Goal: Download file/media

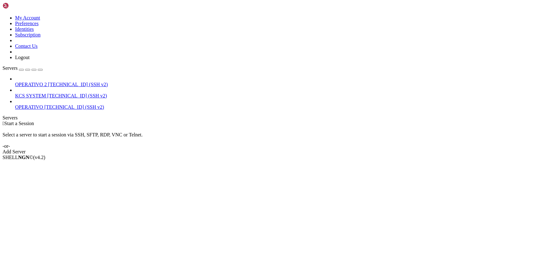
click at [55, 93] on span "[TECHNICAL_ID] (SSH v2)" at bounding box center [77, 95] width 60 height 5
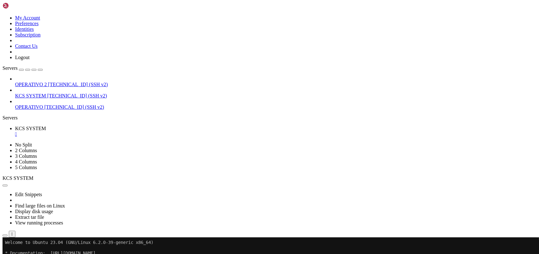
click at [5, 235] on icon "button" at bounding box center [5, 235] width 0 height 0
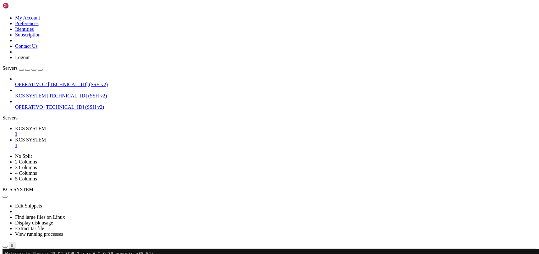
scroll to position [126, 0]
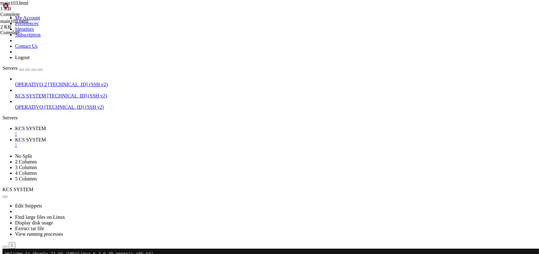
click at [136, 204] on td " static" at bounding box center [125, 207] width 245 height 6
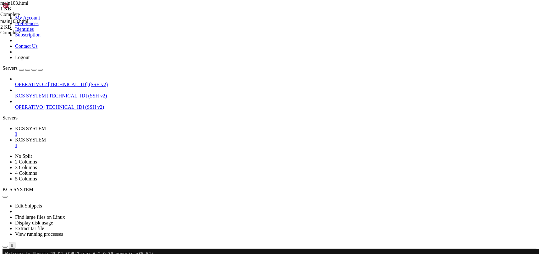
type input "/home/ubuntu/31-app-odoo2/static"
click at [46, 126] on span "KCS SYSTEM" at bounding box center [30, 128] width 31 height 5
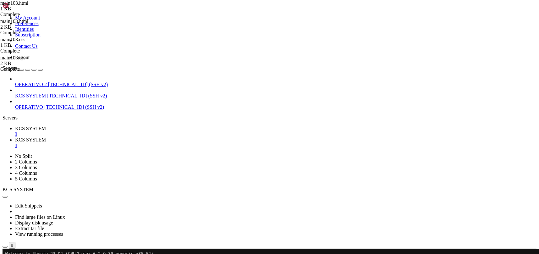
scroll to position [0, 0]
click at [46, 137] on span "KCS SYSTEM" at bounding box center [30, 139] width 31 height 5
click at [167, 143] on div "" at bounding box center [275, 146] width 521 height 6
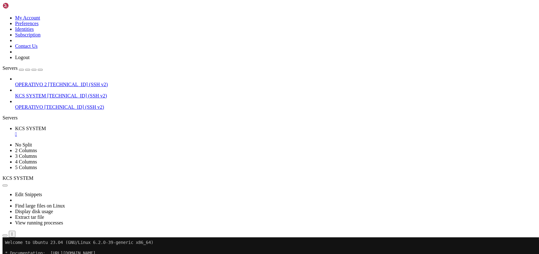
click at [5, 235] on icon "button" at bounding box center [5, 235] width 0 height 0
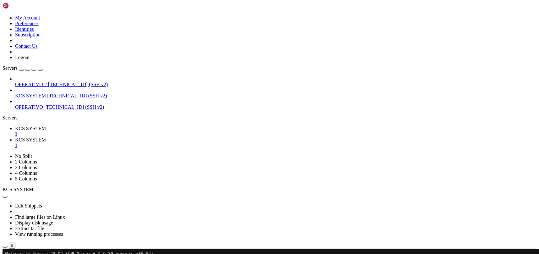
scroll to position [42, 0]
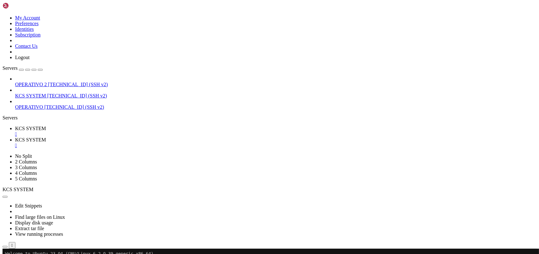
type input "/home/ubuntu/31-app-odoo2/static"
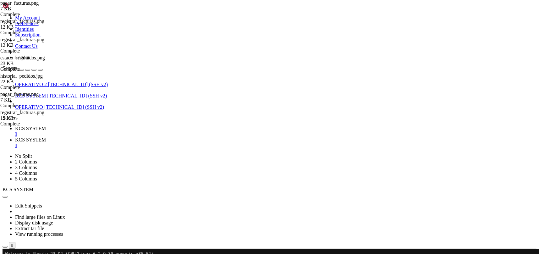
click at [106, 126] on link "KCS SYSTEM " at bounding box center [275, 131] width 521 height 11
click at [5, 247] on icon "button" at bounding box center [5, 247] width 0 height 0
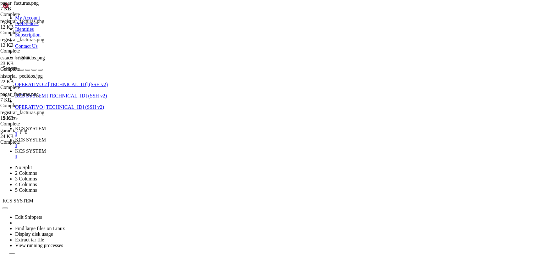
click at [168, 143] on div "" at bounding box center [275, 146] width 521 height 6
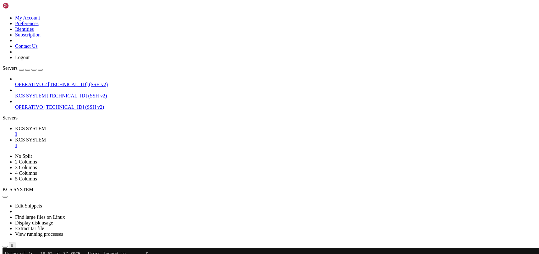
click at [168, 143] on div "" at bounding box center [275, 146] width 521 height 6
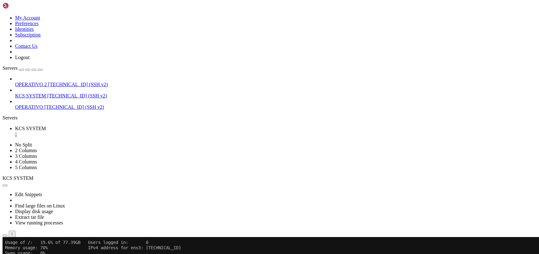
click at [5, 235] on icon "button" at bounding box center [5, 235] width 0 height 0
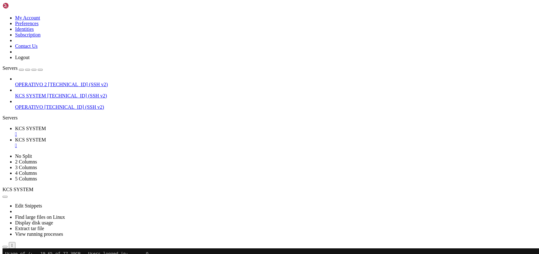
scroll to position [126, 0]
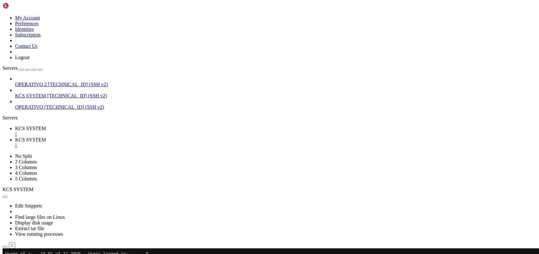
type input "/home/ubuntu/31-app-odoo2/templates"
click at [46, 126] on span "KCS SYSTEM" at bounding box center [30, 128] width 31 height 5
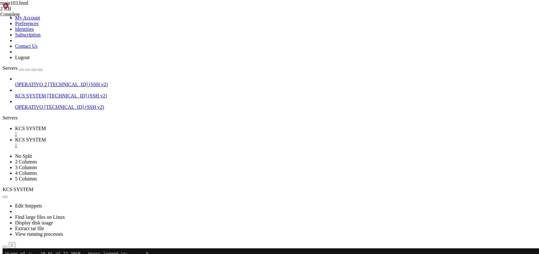
click at [46, 137] on span "KCS SYSTEM" at bounding box center [30, 139] width 31 height 5
click at [46, 126] on span "KCS SYSTEM" at bounding box center [30, 128] width 31 height 5
click at [120, 131] on div "" at bounding box center [275, 134] width 521 height 6
click at [119, 143] on div "" at bounding box center [275, 146] width 521 height 6
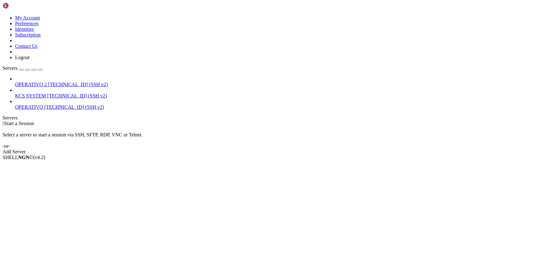
click at [52, 93] on span "[TECHNICAL_ID] (SSH v2)" at bounding box center [77, 95] width 60 height 5
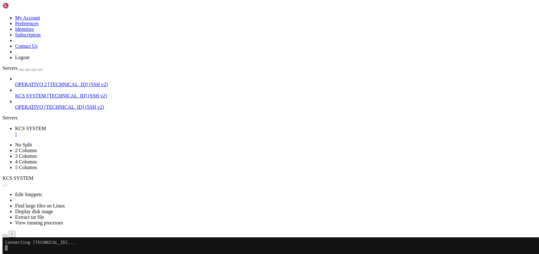
scroll to position [0, 0]
click at [5, 235] on icon "button" at bounding box center [5, 235] width 0 height 0
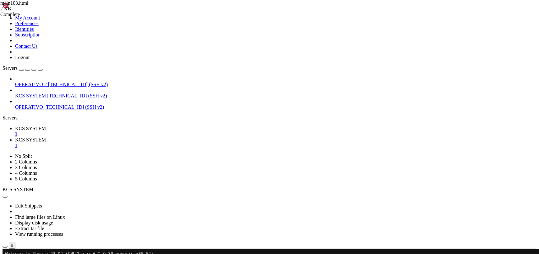
scroll to position [126, 0]
click at [16, 246] on span " static" at bounding box center [9, 248] width 13 height 5
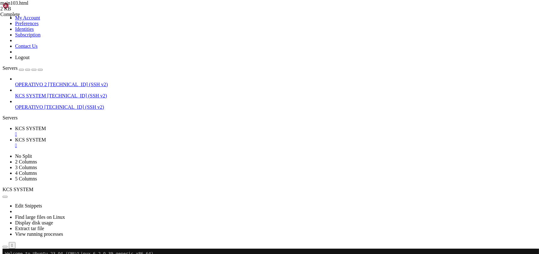
type input "/home/ubuntu/31-app-odoo2/static"
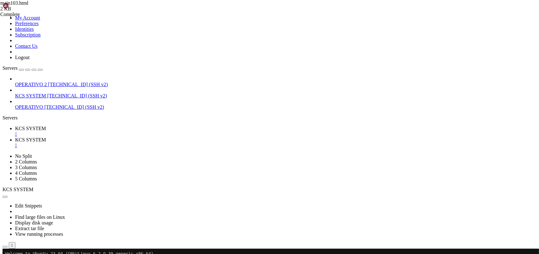
scroll to position [0, 0]
click at [166, 143] on div "" at bounding box center [275, 146] width 521 height 6
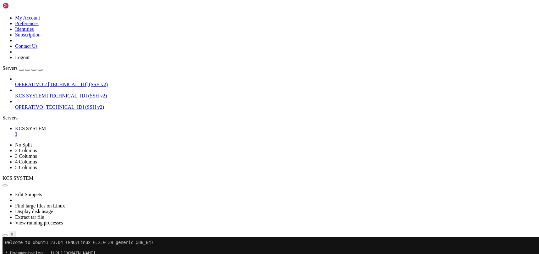
click at [8, 234] on button "button" at bounding box center [5, 235] width 5 height 2
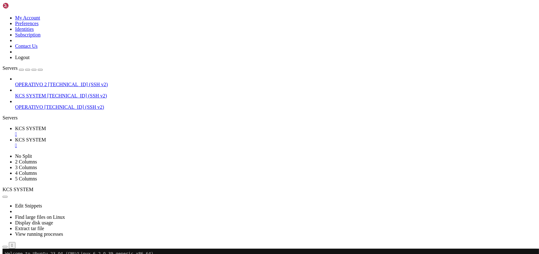
scroll to position [84, 0]
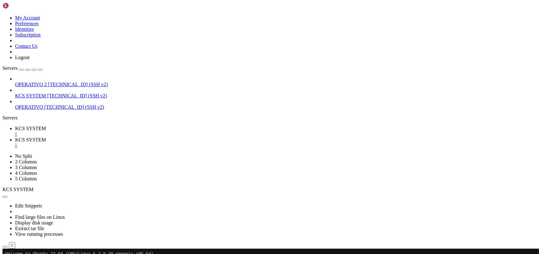
type input "/home/ubuntu/31-app-odoo2/templates"
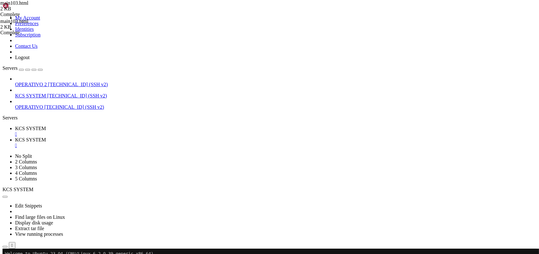
click at [46, 126] on span "KCS SYSTEM" at bounding box center [30, 128] width 31 height 5
click at [165, 143] on div "" at bounding box center [275, 146] width 521 height 6
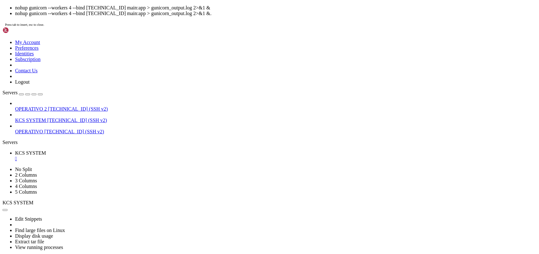
scroll to position [37, 0]
